Goal: Information Seeking & Learning: Learn about a topic

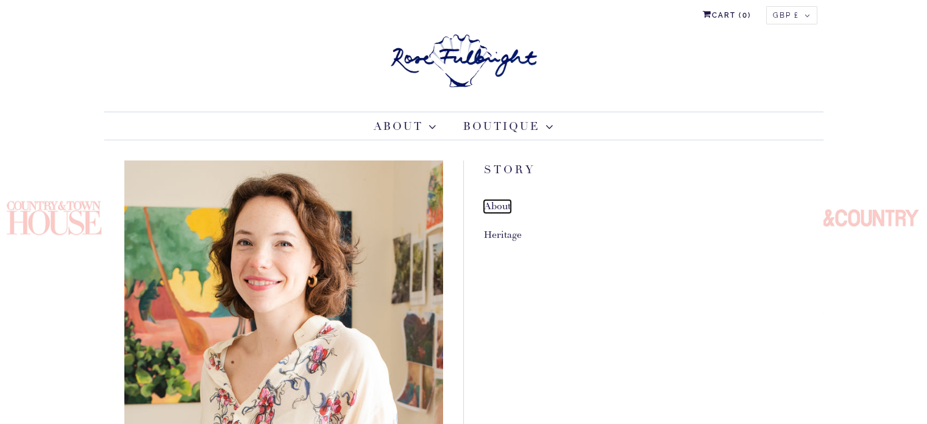
click at [501, 202] on link "About" at bounding box center [497, 206] width 27 height 13
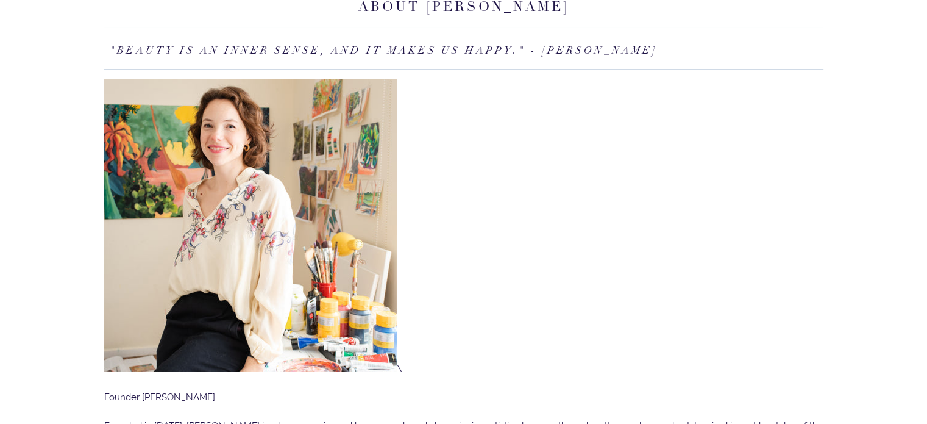
scroll to position [122, 0]
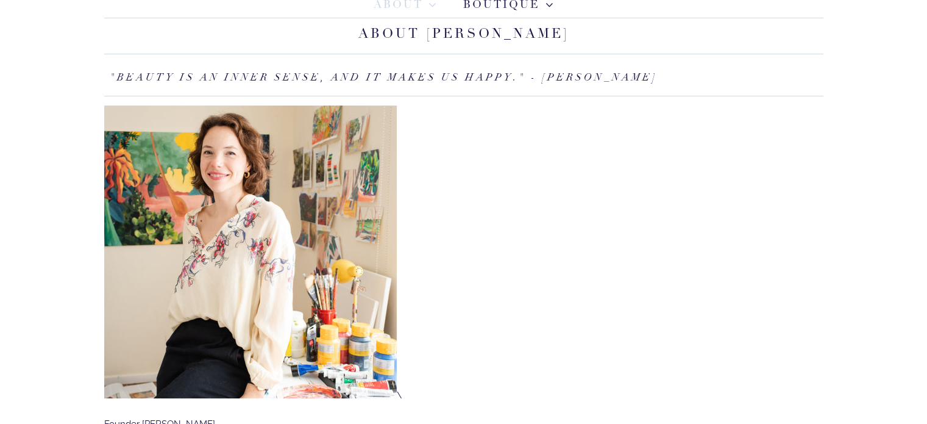
click at [246, 183] on img at bounding box center [250, 251] width 292 height 292
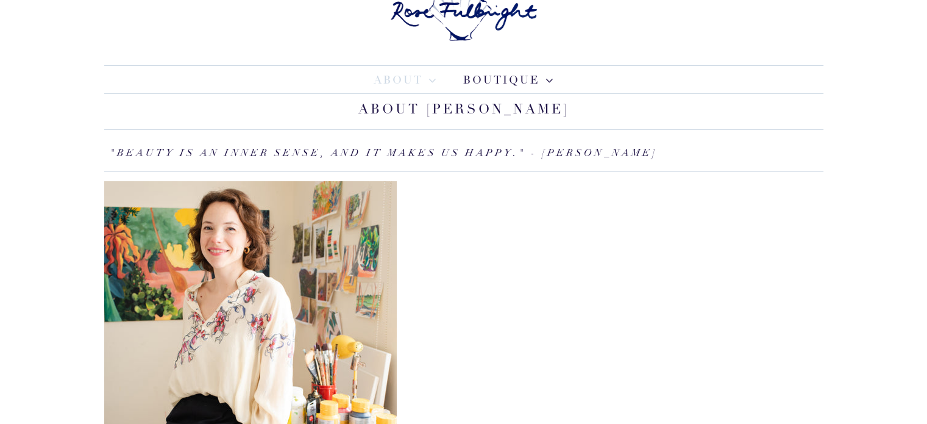
scroll to position [0, 0]
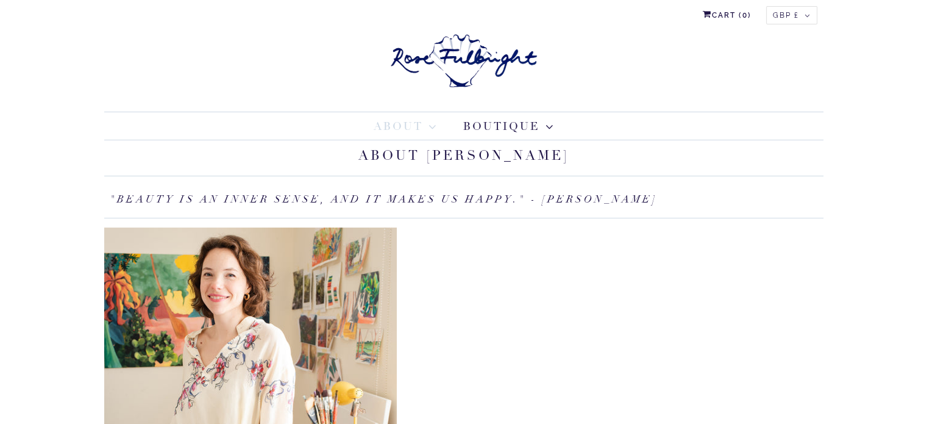
drag, startPoint x: 174, startPoint y: 193, endPoint x: 588, endPoint y: 186, distance: 414.4
click at [607, 197] on em ""Beauty is an inner sense, and it makes us happy." - [PERSON_NAME]" at bounding box center [384, 199] width 548 height 13
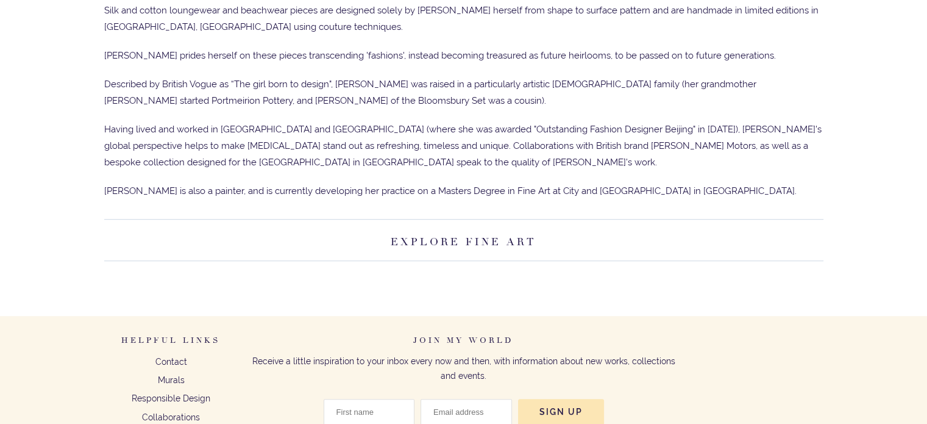
scroll to position [609, 0]
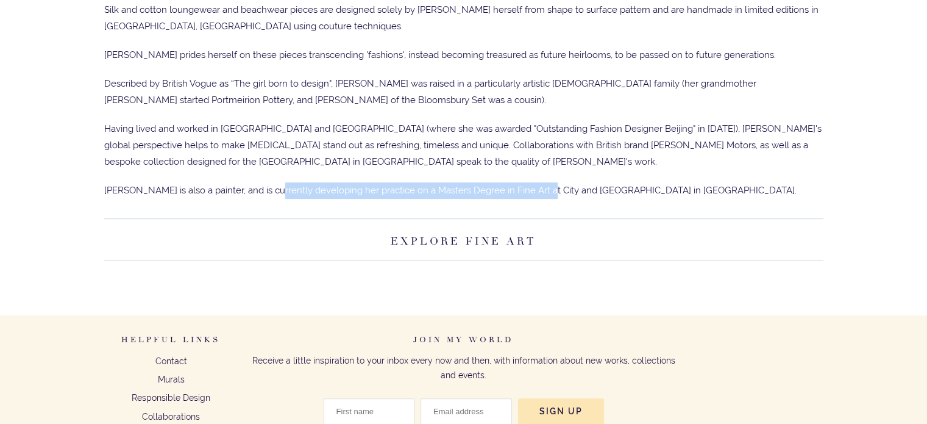
drag, startPoint x: 268, startPoint y: 192, endPoint x: 562, endPoint y: 187, distance: 295.0
click at [560, 187] on span "[PERSON_NAME] is also a painter, and is currently developing her practice on a …" at bounding box center [450, 190] width 692 height 11
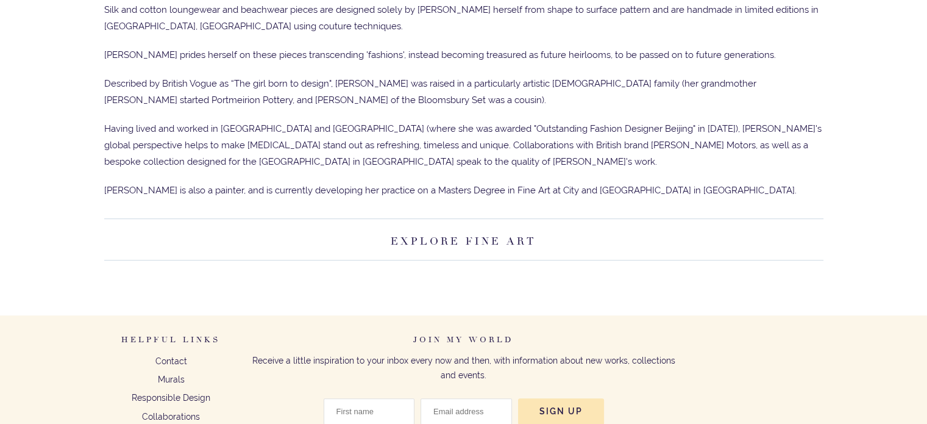
click at [562, 187] on span "[PERSON_NAME] is also a painter, and is currently developing her practice on a …" at bounding box center [450, 190] width 692 height 11
drag, startPoint x: 623, startPoint y: 185, endPoint x: 355, endPoint y: 199, distance: 268.5
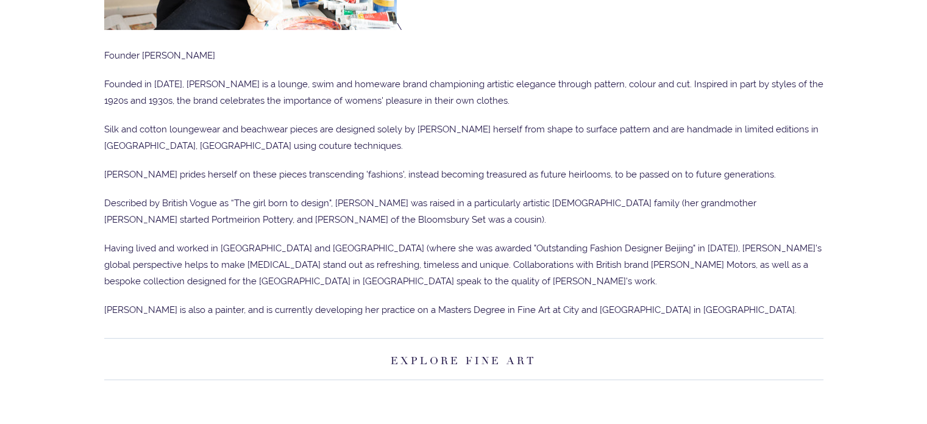
scroll to position [487, 0]
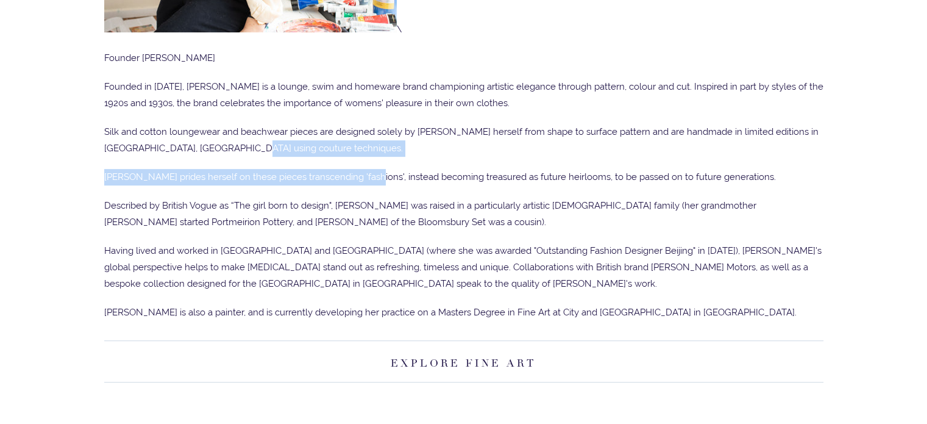
drag, startPoint x: 317, startPoint y: 148, endPoint x: 370, endPoint y: 182, distance: 63.6
click at [366, 182] on div "\ Founder [PERSON_NAME] Founded in [DATE], [PERSON_NAME] is a lounge, swim and …" at bounding box center [463, 30] width 719 height 581
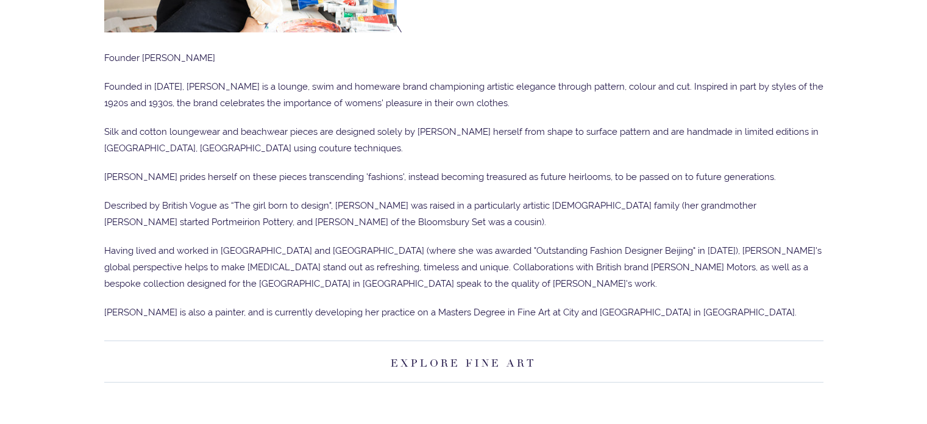
click at [370, 182] on p "[PERSON_NAME] prides herself on these pieces transcending 'fashions', instead b…" at bounding box center [463, 177] width 719 height 16
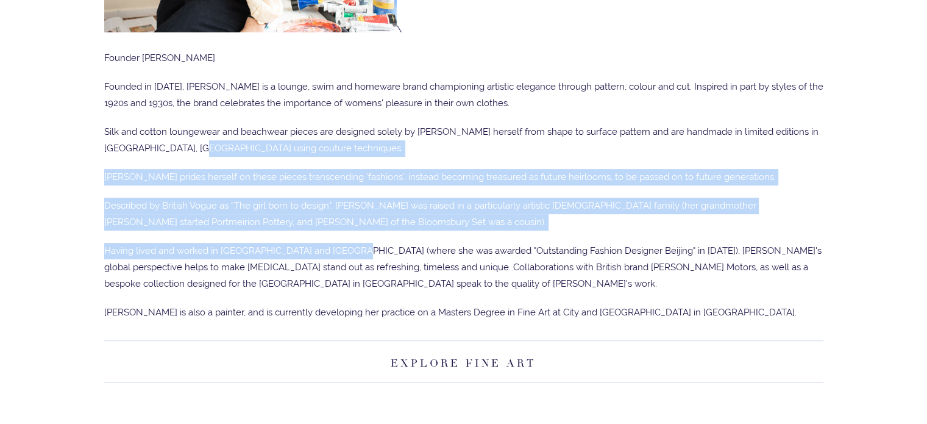
drag, startPoint x: 352, startPoint y: 238, endPoint x: 190, endPoint y: 143, distance: 187.9
click at [191, 143] on div "\ Founder [PERSON_NAME] Founded in [DATE], [PERSON_NAME] is a lounge, swim and …" at bounding box center [463, 30] width 719 height 581
click at [190, 143] on p "Silk and cotton loungewear and beachwear pieces are designed solely by [PERSON_…" at bounding box center [463, 140] width 719 height 33
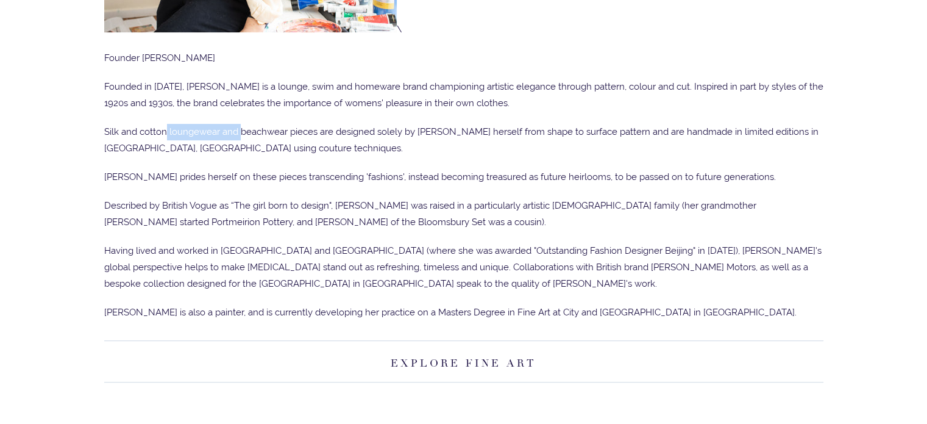
drag, startPoint x: 166, startPoint y: 123, endPoint x: 322, endPoint y: 149, distance: 158.2
click at [296, 146] on p "Silk and cotton loungewear and beachwear pieces are designed solely by [PERSON_…" at bounding box center [463, 140] width 719 height 33
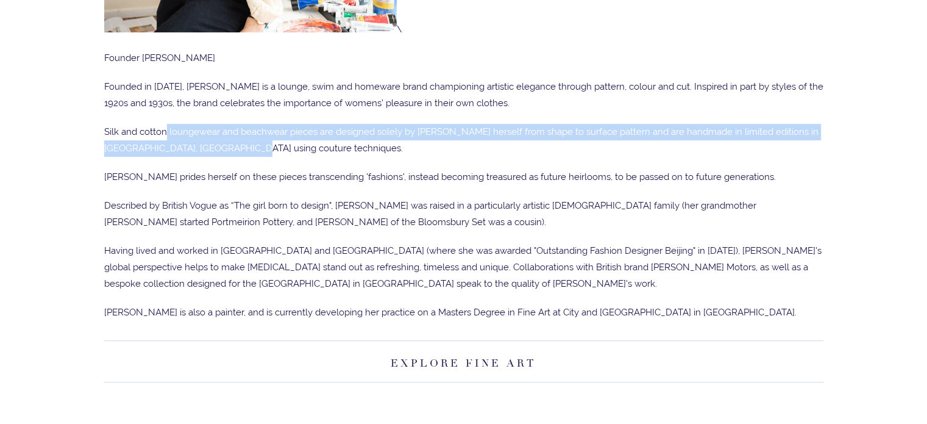
click at [324, 149] on p "Silk and cotton loungewear and beachwear pieces are designed solely by [PERSON_…" at bounding box center [463, 140] width 719 height 33
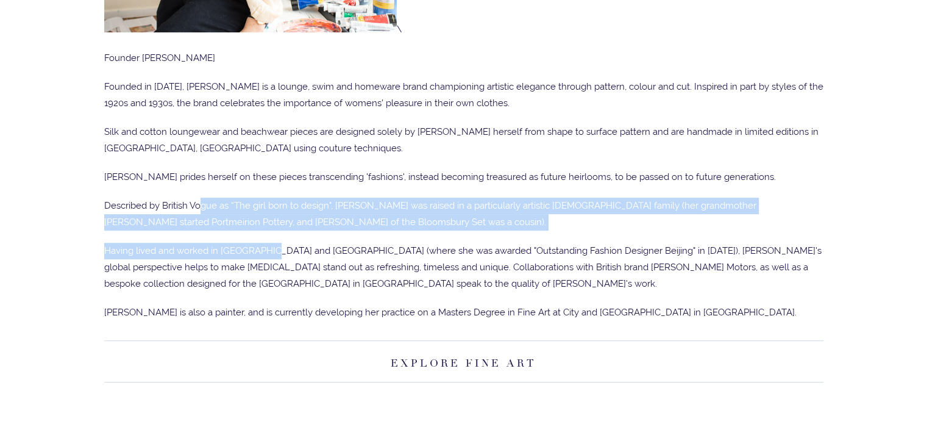
drag, startPoint x: 202, startPoint y: 187, endPoint x: 194, endPoint y: 186, distance: 7.3
click at [196, 186] on div "\ Founder [PERSON_NAME] Founded in [DATE], [PERSON_NAME] is a lounge, swim and …" at bounding box center [463, 30] width 719 height 581
click at [194, 186] on div "\ Founder [PERSON_NAME] Founded in [DATE], [PERSON_NAME] is a lounge, swim and …" at bounding box center [463, 30] width 719 height 581
drag, startPoint x: 194, startPoint y: 186, endPoint x: 367, endPoint y: 229, distance: 178.2
click at [358, 229] on div "\ Founder [PERSON_NAME] Founded in [DATE], [PERSON_NAME] is a lounge, swim and …" at bounding box center [463, 30] width 719 height 581
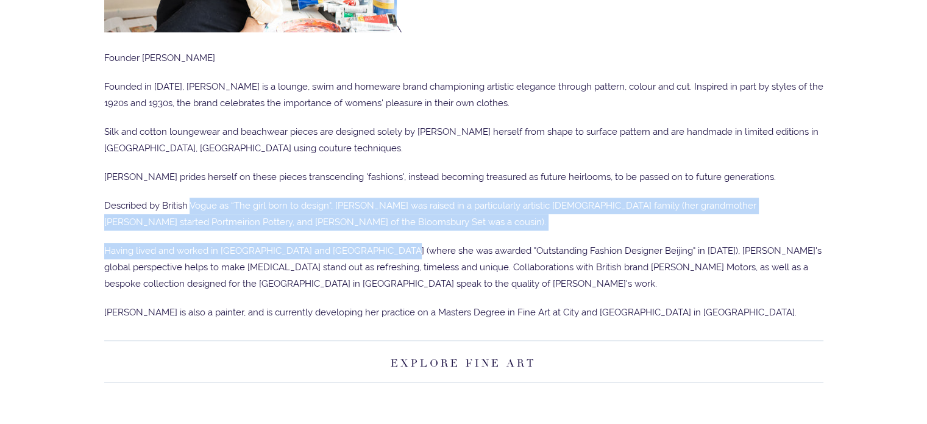
click at [368, 229] on div "\ Founder Rose Fulbright-Vickers Founded in 2013, Rose Fulbright is a lounge, s…" at bounding box center [463, 30] width 719 height 581
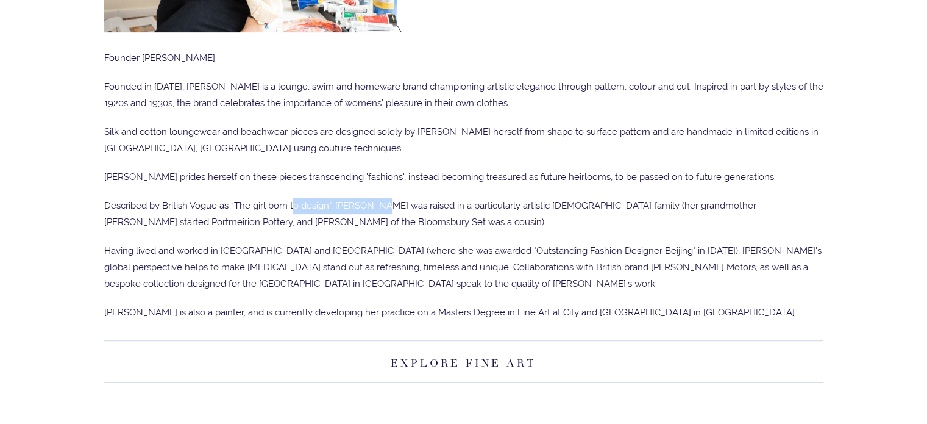
drag, startPoint x: 383, startPoint y: 208, endPoint x: 290, endPoint y: 202, distance: 92.8
click at [290, 202] on span "Described by British Vogue as “The girl born to design", Rose was raised in a p…" at bounding box center [430, 213] width 652 height 27
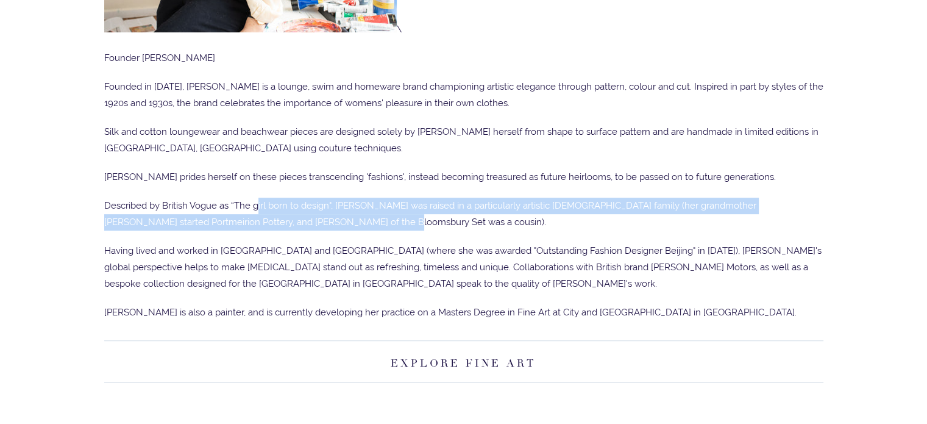
drag, startPoint x: 258, startPoint y: 209, endPoint x: 441, endPoint y: 221, distance: 183.8
click at [441, 221] on p "Described by British Vogue as “The girl born to design", Rose was raised in a p…" at bounding box center [463, 213] width 719 height 33
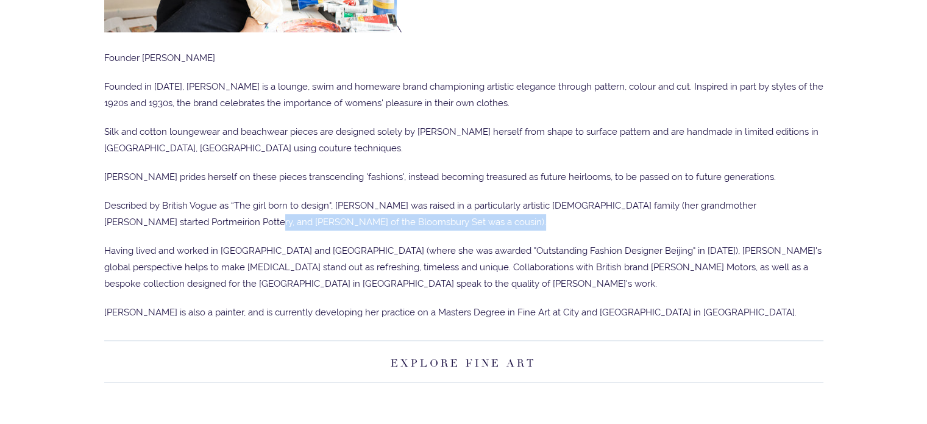
drag, startPoint x: 441, startPoint y: 221, endPoint x: 195, endPoint y: 221, distance: 246.2
click at [195, 221] on p "Described by British Vogue as “The girl born to design", Rose was raised in a p…" at bounding box center [463, 213] width 719 height 33
click at [195, 221] on span "Described by British Vogue as “The girl born to design", Rose was raised in a p…" at bounding box center [430, 213] width 652 height 27
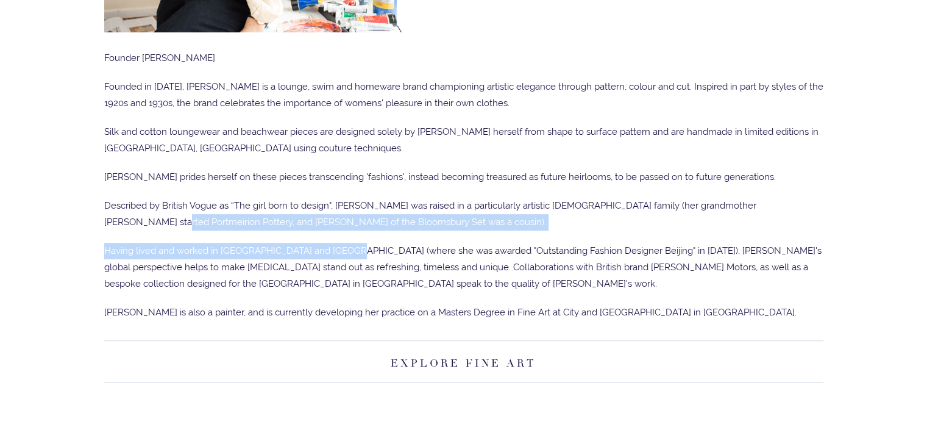
drag, startPoint x: 344, startPoint y: 238, endPoint x: 62, endPoint y: 219, distance: 282.8
click at [62, 219] on body "Cart ( 0 ) Currency GBP £ AED د.إ AFN ؋ ALL L AMD դր. ANG ƒ AUD $ AWG ƒ AZN ₼" at bounding box center [463, 130] width 927 height 1235
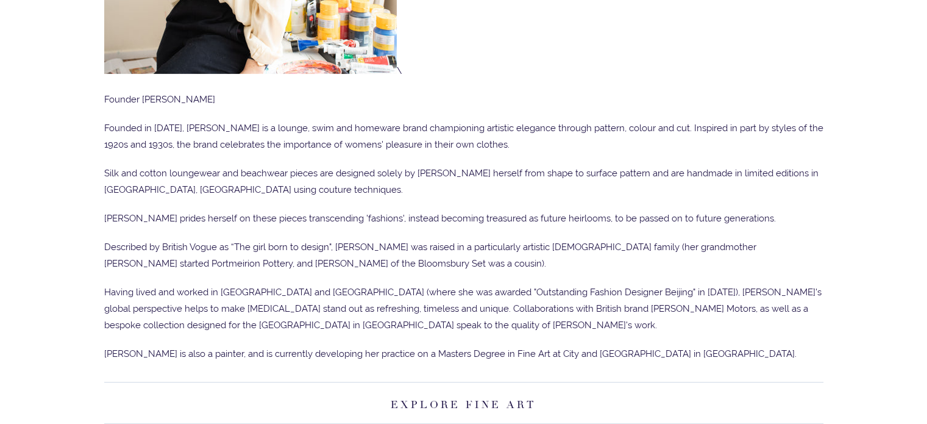
scroll to position [366, 0]
